Goal: Check status: Check status

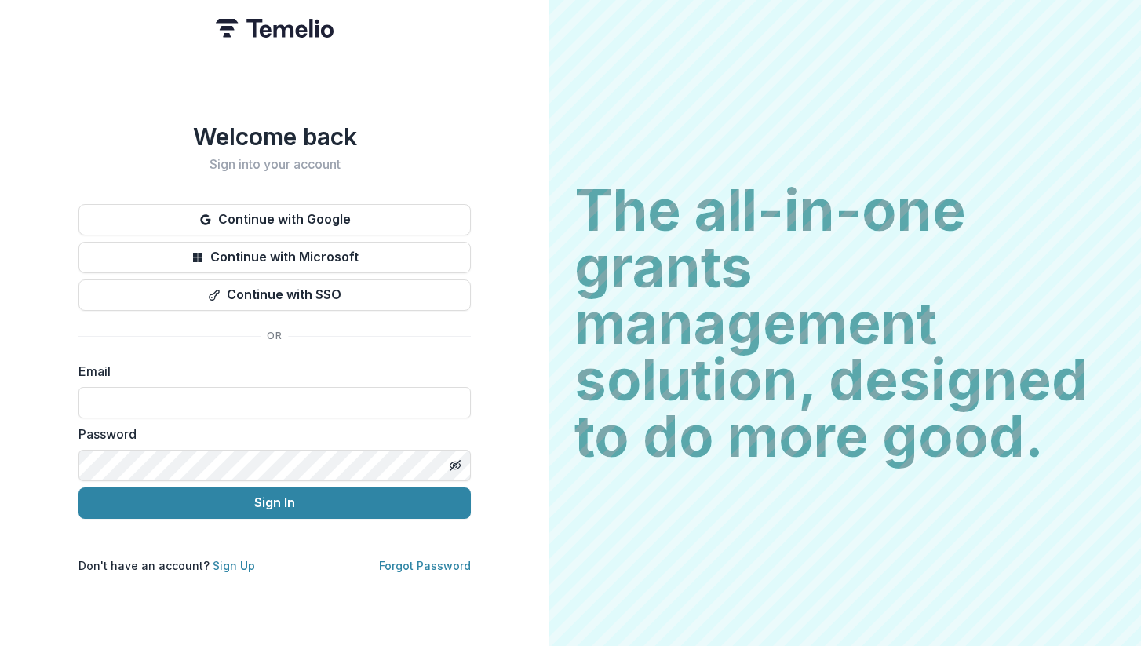
type input "**********"
click at [275, 496] on button "Sign In" at bounding box center [274, 502] width 392 height 31
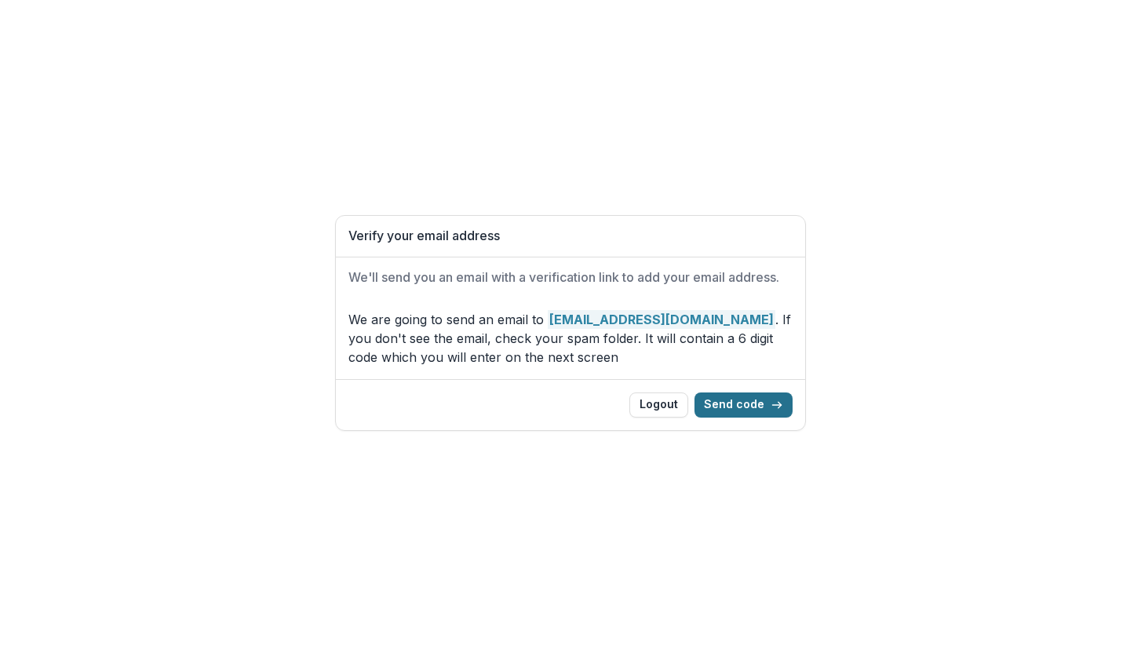
click at [753, 410] on button "Send code" at bounding box center [743, 404] width 98 height 25
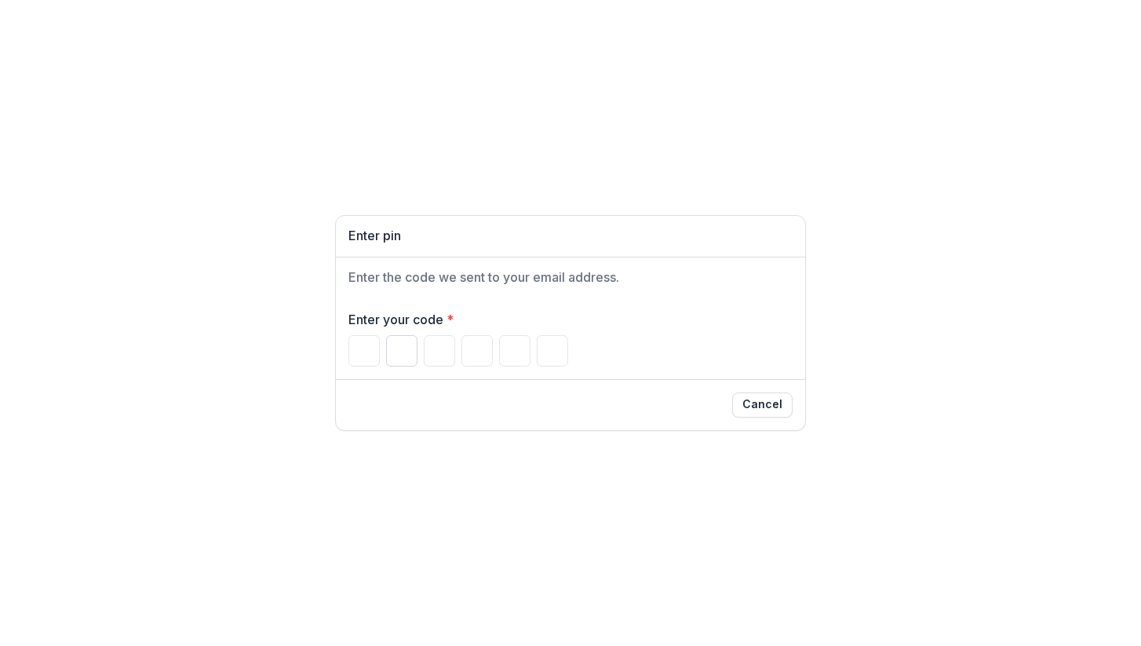
click at [388, 355] on input "Please enter your pin code" at bounding box center [401, 350] width 31 height 31
click at [371, 355] on input "Please enter your pin code" at bounding box center [363, 350] width 31 height 31
type input "*"
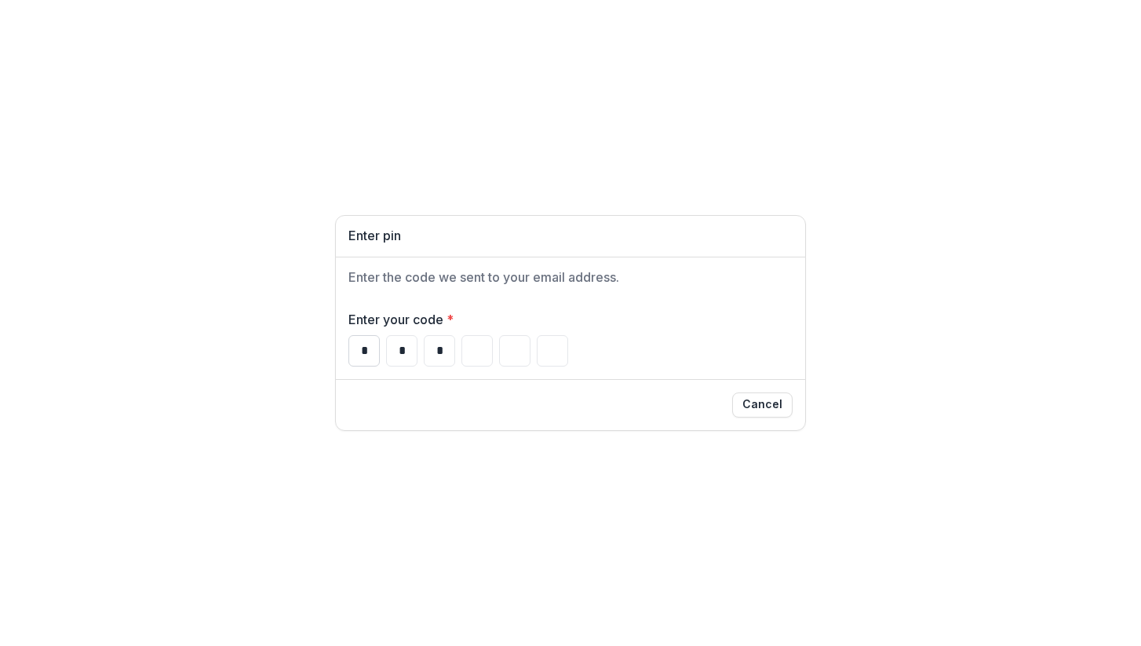
type input "*"
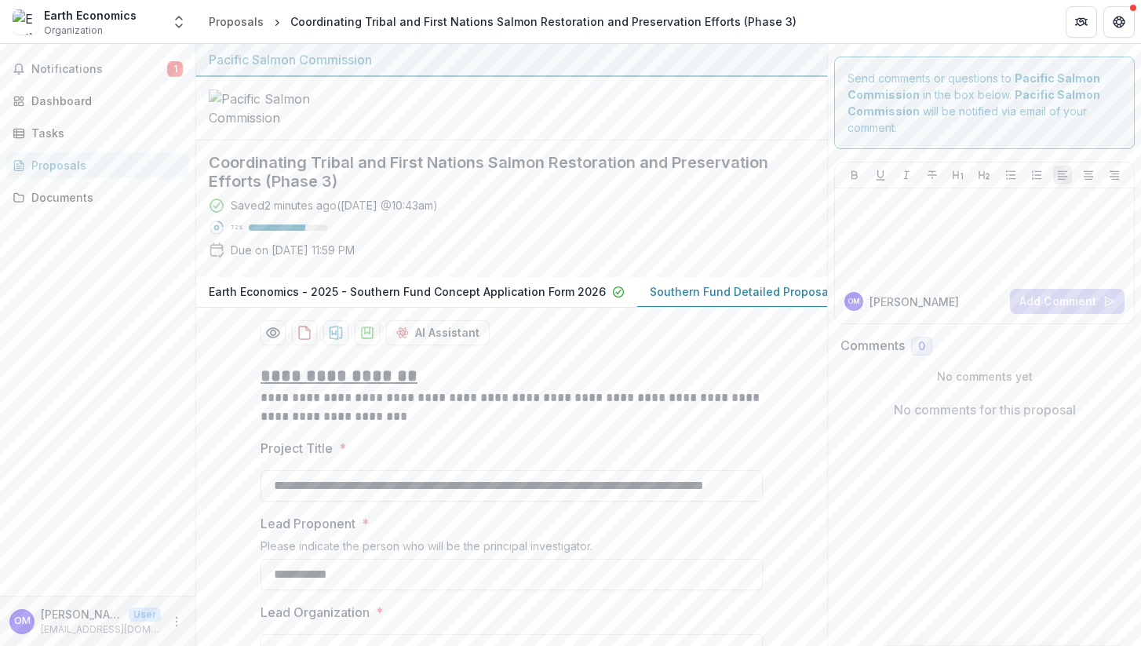
click at [905, 81] on div "Send comments or questions to Pacific Salmon Commission in the box below. Pacif…" at bounding box center [984, 102] width 301 height 93
drag, startPoint x: 873, startPoint y: 82, endPoint x: 921, endPoint y: 99, distance: 50.9
click at [921, 99] on div "Send comments or questions to Pacific Salmon Commission in the box below. Pacif…" at bounding box center [984, 102] width 301 height 93
